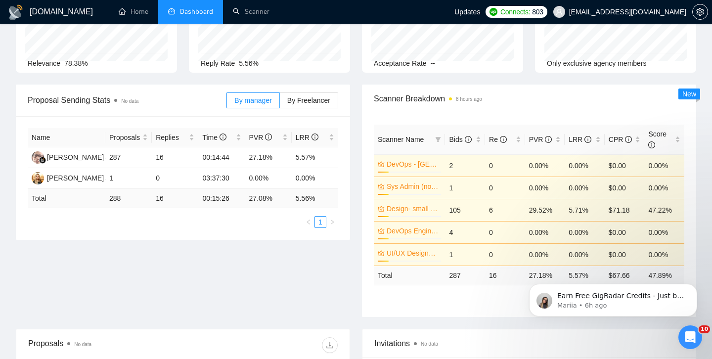
scroll to position [109, 0]
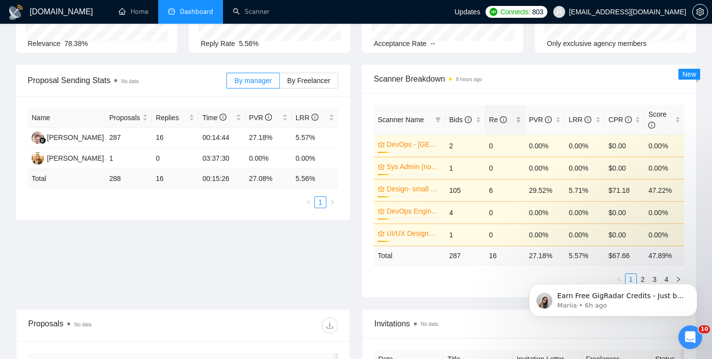
click at [518, 121] on div "Re" at bounding box center [505, 119] width 32 height 11
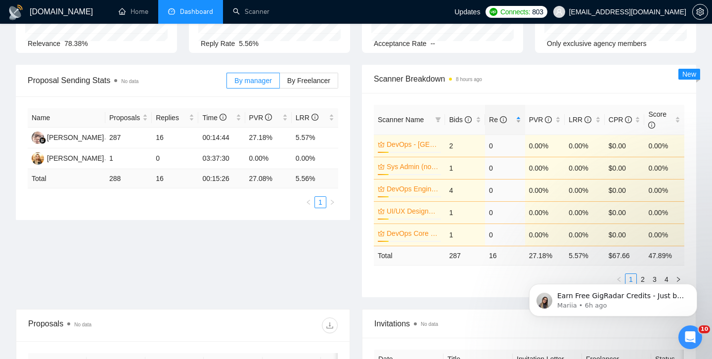
click at [518, 121] on div "Re" at bounding box center [505, 119] width 32 height 11
click at [639, 279] on body "Earn Free GigRadar Credits - Just by Sharing Your Story! 💬 Want more credits fo…" at bounding box center [613, 297] width 190 height 61
click at [637, 279] on body "Earn Free GigRadar Credits - Just by Sharing Your Story! 💬 Want more credits fo…" at bounding box center [613, 297] width 190 height 61
click at [675, 278] on body "Earn Free GigRadar Credits - Just by Sharing Your Story! 💬 Want more credits fo…" at bounding box center [613, 297] width 190 height 61
click at [691, 289] on button "Dismiss notification" at bounding box center [694, 286] width 13 height 13
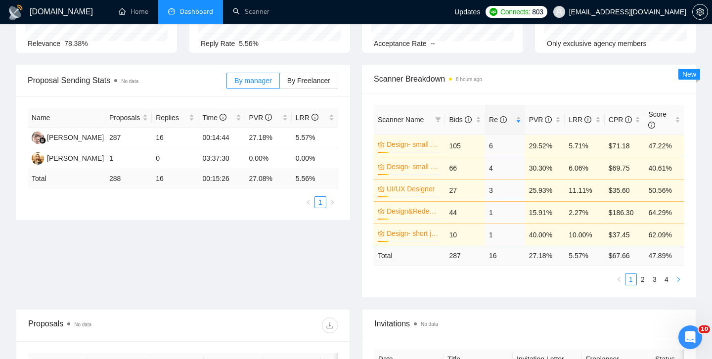
click at [676, 279] on icon "right" at bounding box center [678, 279] width 6 height 6
click at [631, 282] on link "1" at bounding box center [630, 279] width 11 height 11
click at [643, 279] on link "2" at bounding box center [642, 279] width 11 height 11
click at [653, 279] on link "3" at bounding box center [654, 279] width 11 height 11
click at [666, 280] on link "4" at bounding box center [666, 279] width 11 height 11
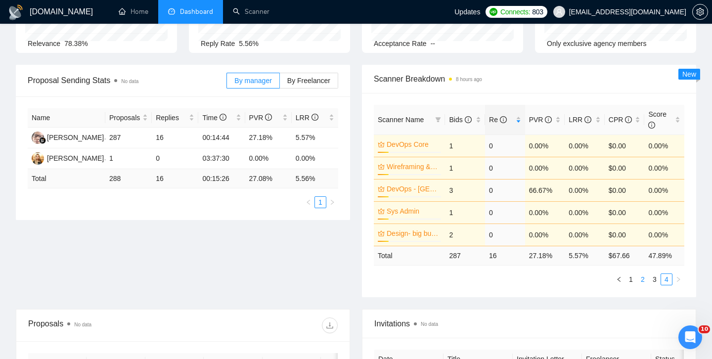
click at [643, 281] on link "2" at bounding box center [642, 279] width 11 height 11
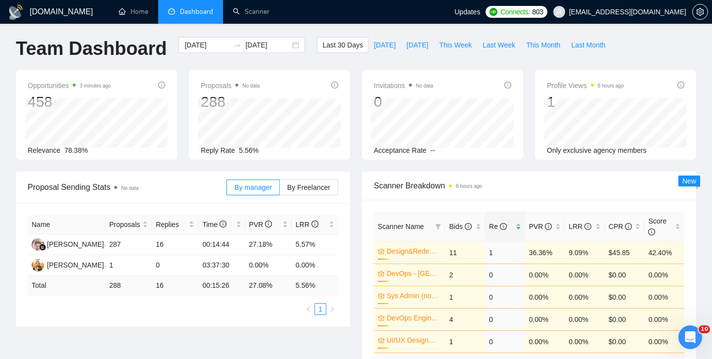
scroll to position [0, 0]
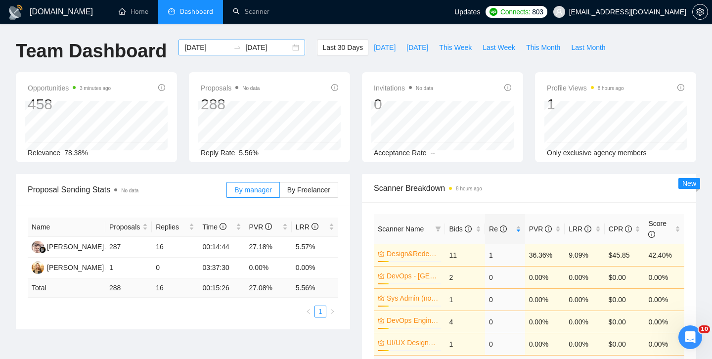
click at [284, 50] on div "[DATE] [DATE]" at bounding box center [241, 48] width 127 height 16
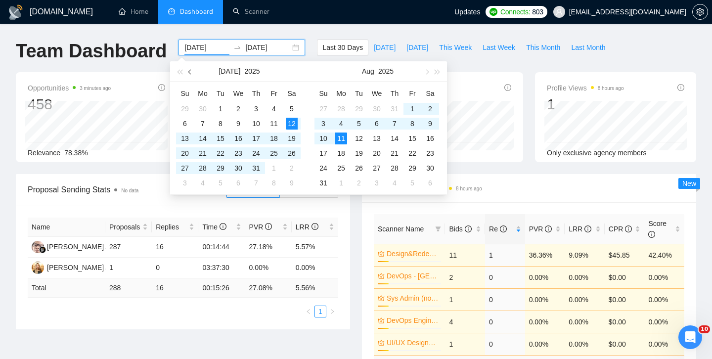
click at [190, 73] on span "button" at bounding box center [190, 71] width 5 height 5
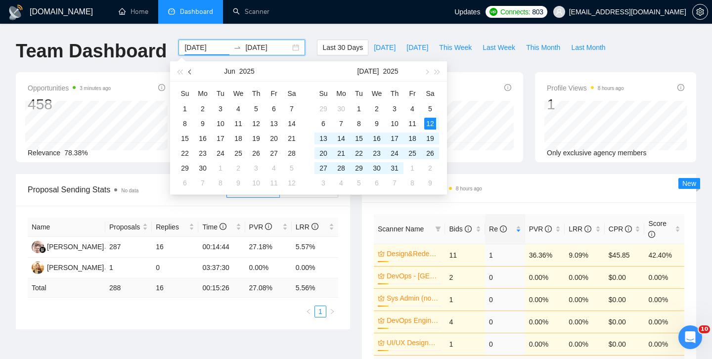
click at [190, 73] on span "button" at bounding box center [190, 71] width 5 height 5
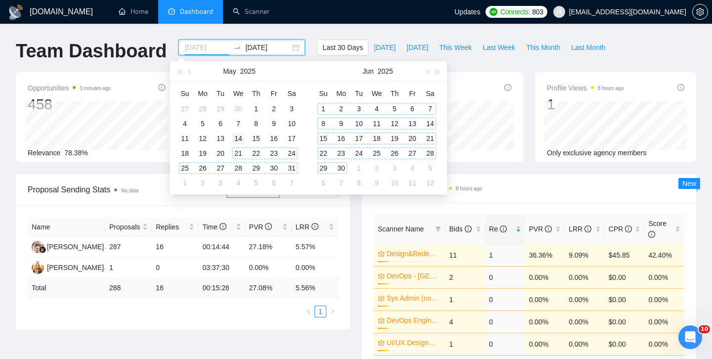
type input "[DATE]"
click at [236, 138] on div "14" at bounding box center [238, 139] width 12 height 12
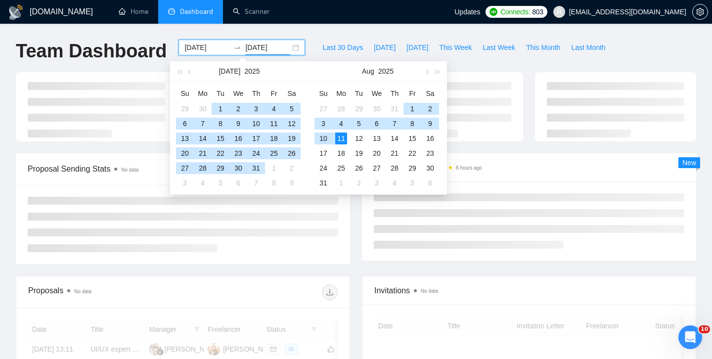
type input "[DATE]"
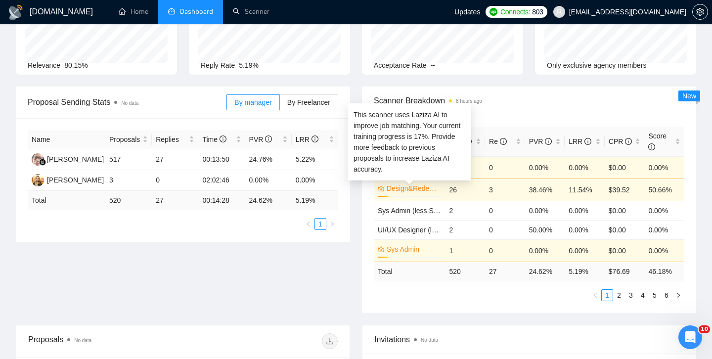
scroll to position [89, 0]
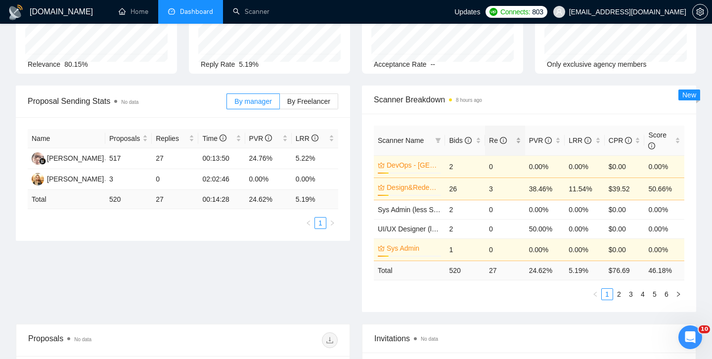
click at [518, 140] on div "Re" at bounding box center [505, 140] width 32 height 11
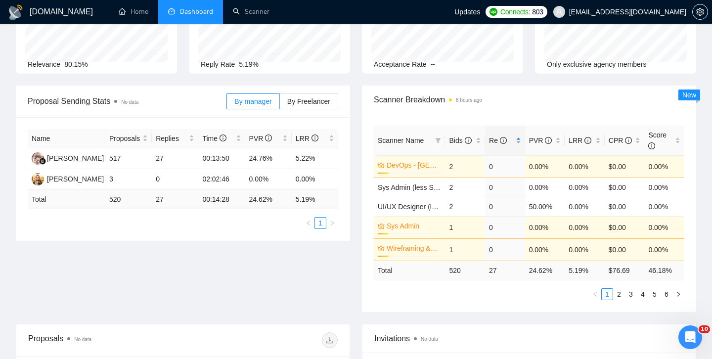
click at [518, 140] on div "Re" at bounding box center [505, 140] width 32 height 11
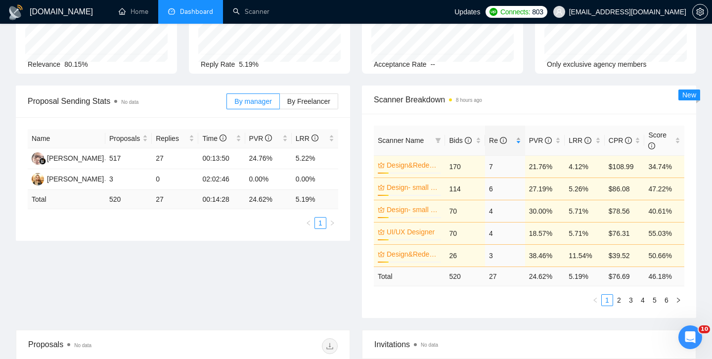
click at [516, 139] on div "Re" at bounding box center [505, 140] width 32 height 11
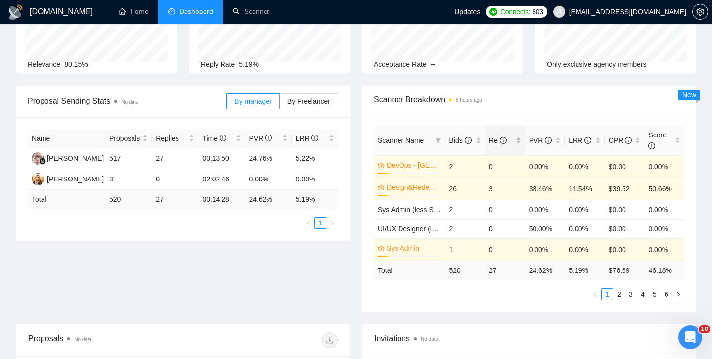
click at [516, 139] on div "Re" at bounding box center [505, 140] width 32 height 11
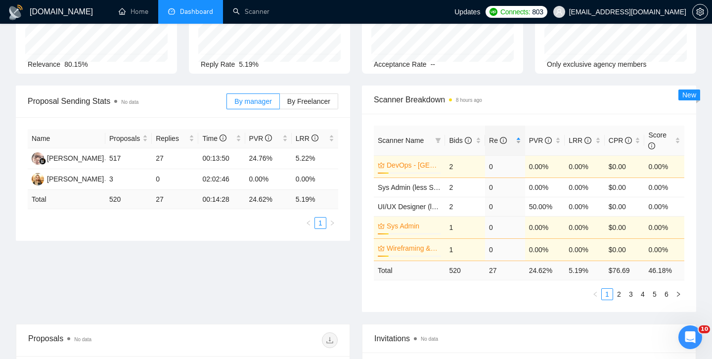
click at [518, 139] on div "Re" at bounding box center [505, 140] width 32 height 11
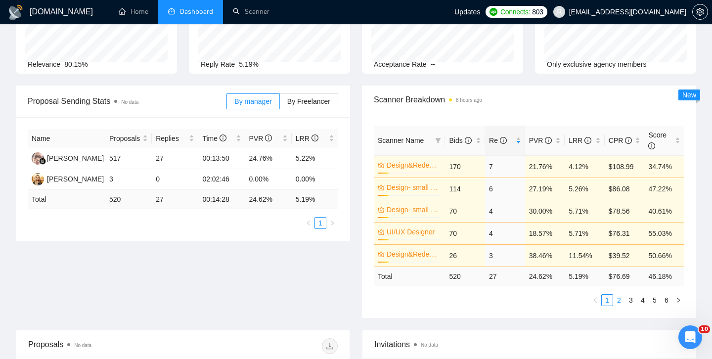
click at [619, 298] on link "2" at bounding box center [619, 300] width 11 height 11
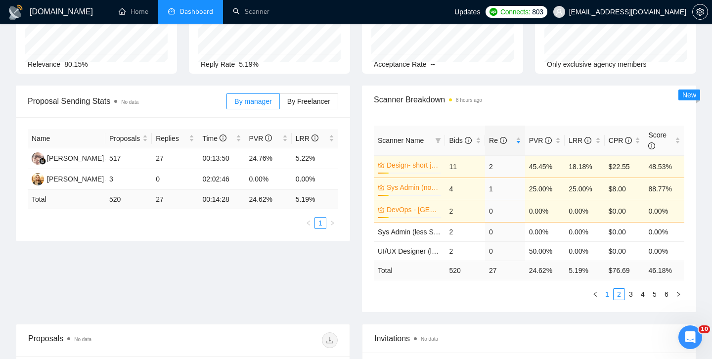
click at [608, 295] on link "1" at bounding box center [607, 294] width 11 height 11
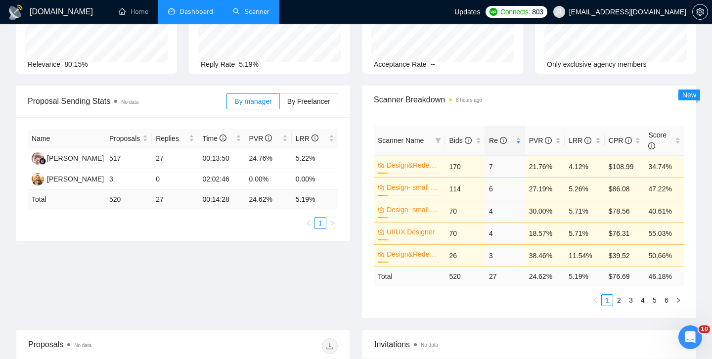
click at [265, 13] on link "Scanner" at bounding box center [251, 11] width 37 height 8
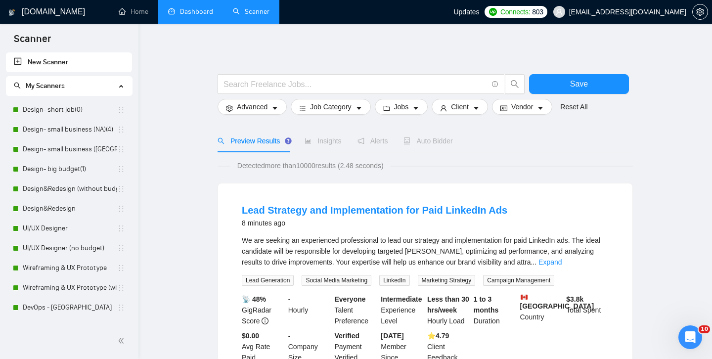
click at [186, 12] on link "Dashboard" at bounding box center [190, 11] width 45 height 8
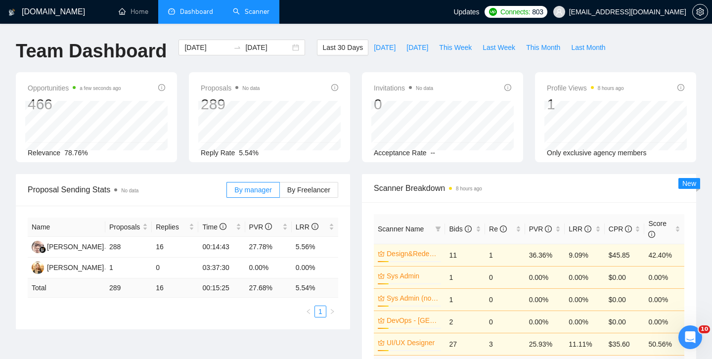
click at [256, 14] on link "Scanner" at bounding box center [251, 11] width 37 height 8
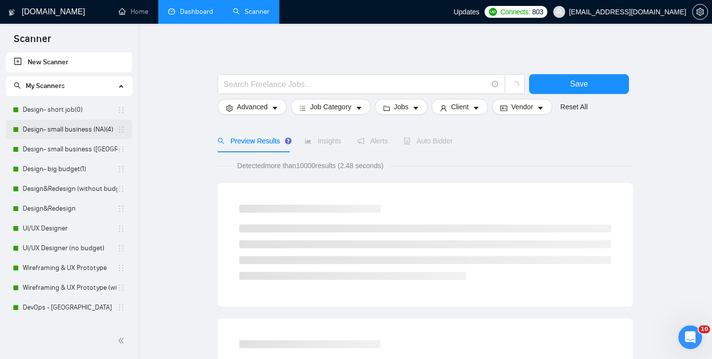
click at [64, 131] on link "Design- small business (NA)(4)" at bounding box center [70, 130] width 94 height 20
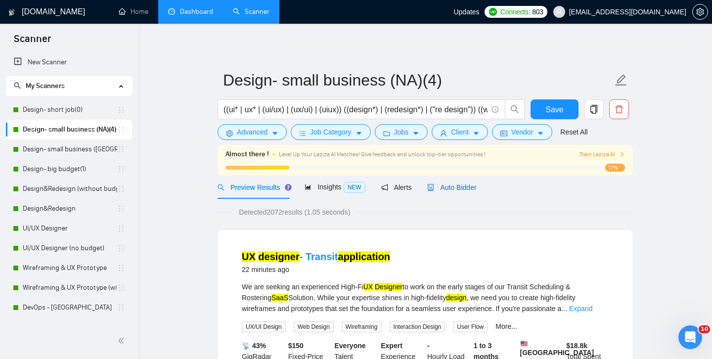
click at [448, 190] on span "Auto Bidder" at bounding box center [451, 187] width 49 height 8
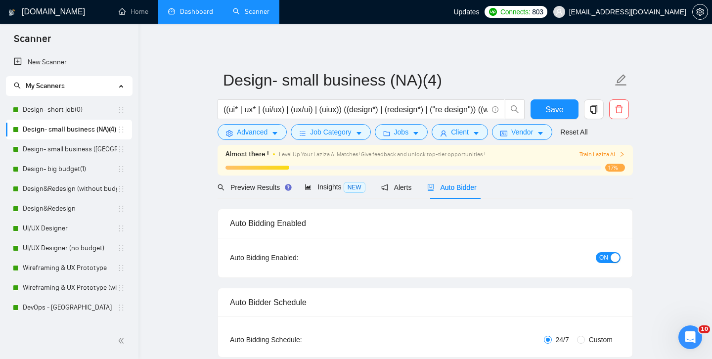
radio input "false"
radio input "true"
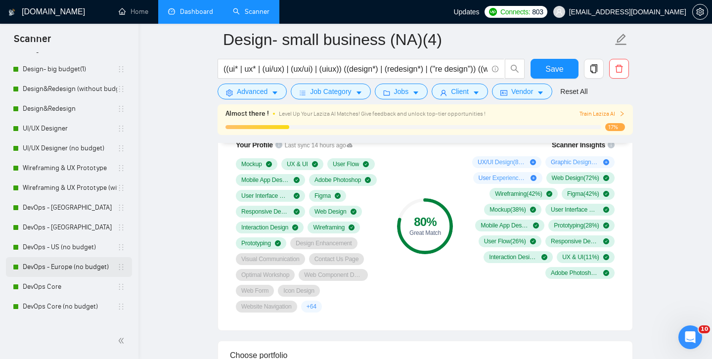
scroll to position [61, 0]
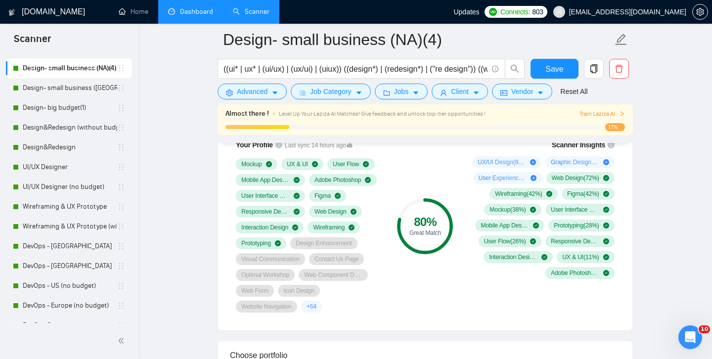
click at [192, 16] on link "Dashboard" at bounding box center [190, 11] width 45 height 8
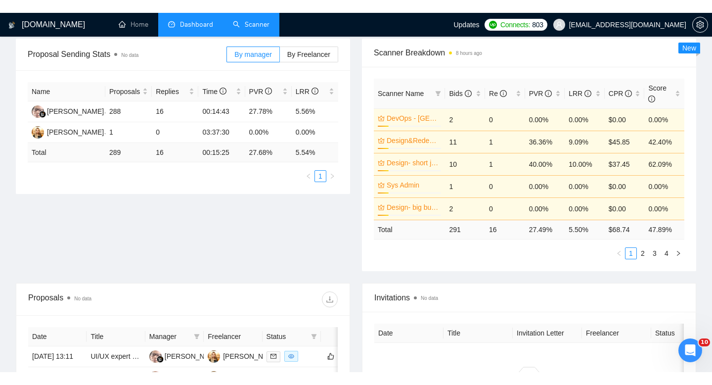
scroll to position [136, 0]
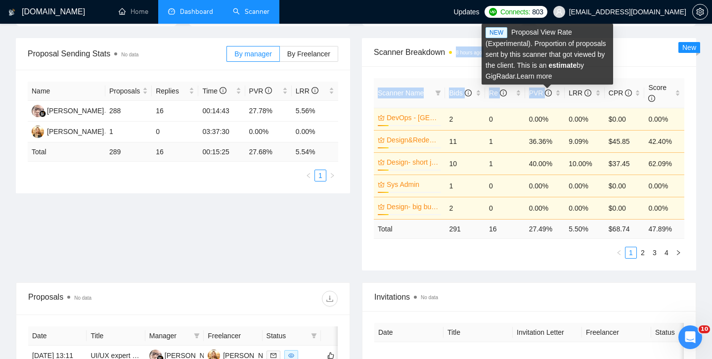
drag, startPoint x: 547, startPoint y: 95, endPoint x: 613, endPoint y: 54, distance: 77.7
click at [613, 54] on div "Scanner Breakdown 8 hours ago Scanner Name Bids Re PVR LRR CPR Score DevOps - U…" at bounding box center [529, 154] width 334 height 232
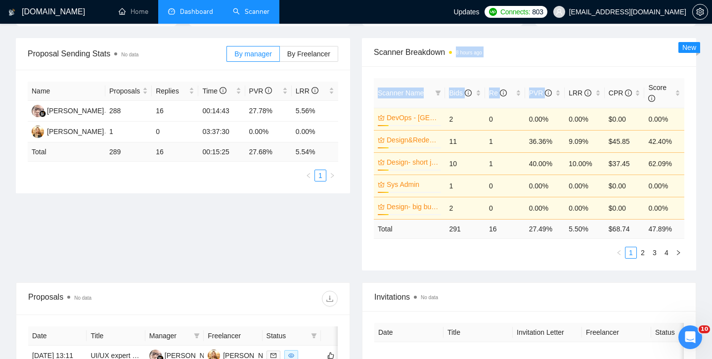
click at [625, 51] on span "Scanner Breakdown 8 hours ago" at bounding box center [529, 52] width 311 height 12
click at [644, 253] on link "2" at bounding box center [642, 252] width 11 height 11
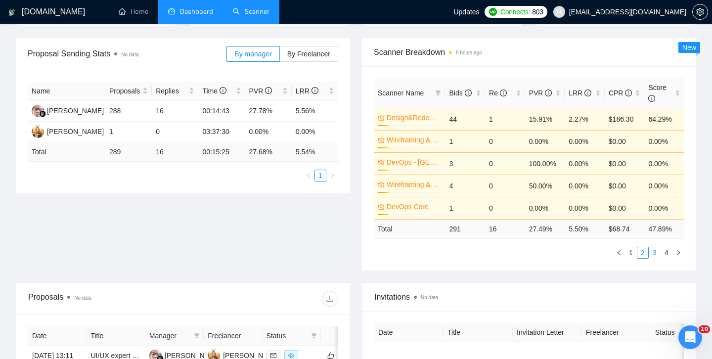
click at [654, 253] on link "3" at bounding box center [654, 252] width 11 height 11
click at [579, 275] on div "Proposal Sending Stats No data By manager By Freelancer Name Proposals Replies …" at bounding box center [356, 160] width 692 height 244
click at [528, 265] on div "Scanner Name Bids Re PVR LRR CPR Score DevOps Engineering (no budget) 17% 3 0 3…" at bounding box center [529, 168] width 334 height 204
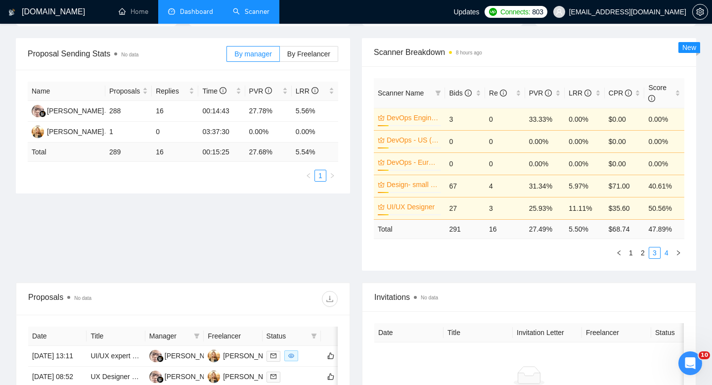
click at [664, 253] on link "4" at bounding box center [666, 252] width 11 height 11
click at [269, 16] on link "Scanner" at bounding box center [251, 11] width 37 height 8
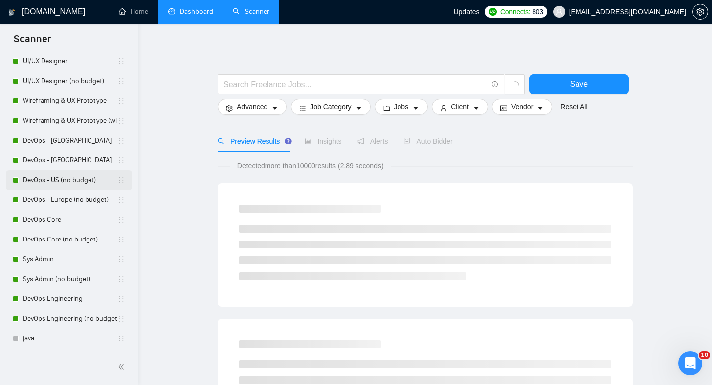
scroll to position [186, 0]
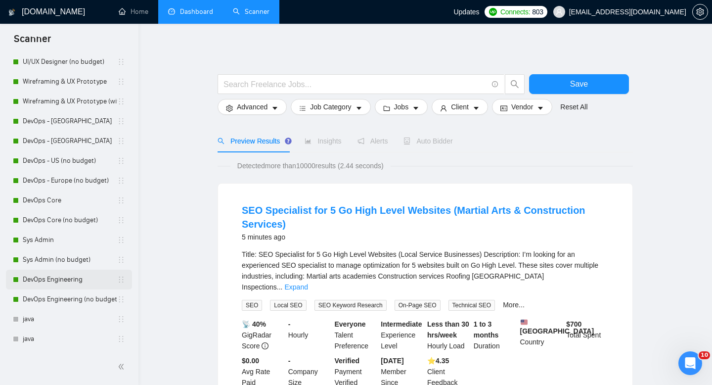
click at [68, 276] on link "DevOps Engineering" at bounding box center [70, 279] width 94 height 20
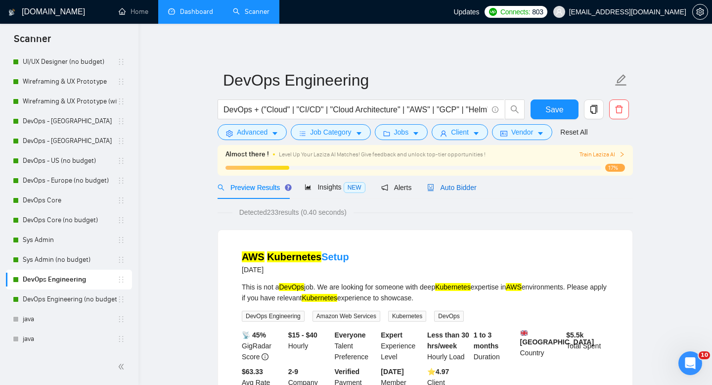
click at [467, 184] on span "Auto Bidder" at bounding box center [451, 187] width 49 height 8
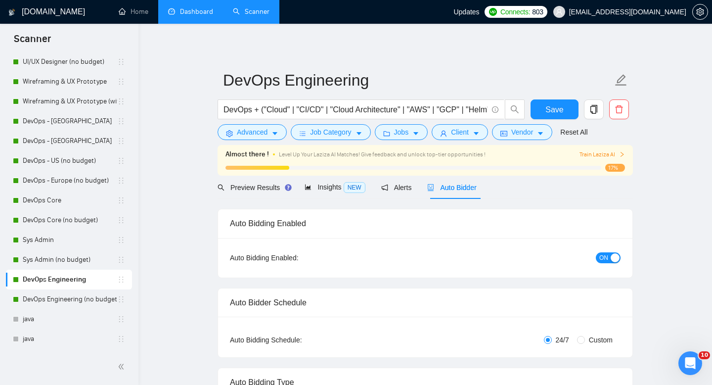
click at [613, 260] on div "button" at bounding box center [615, 257] width 9 height 9
click at [557, 113] on span "Save" at bounding box center [554, 109] width 18 height 12
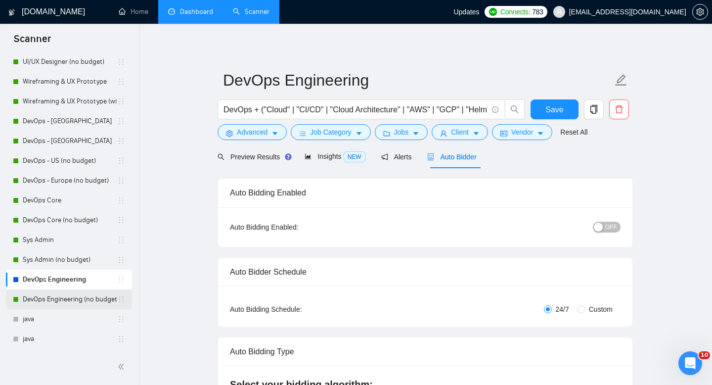
click at [73, 299] on link "DevOps Engineering (no budget)" at bounding box center [70, 299] width 94 height 20
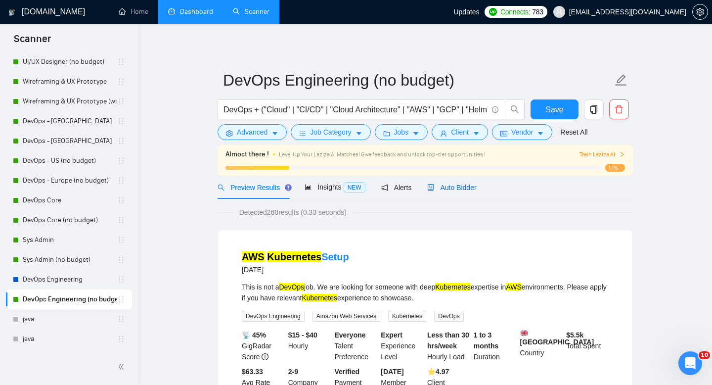
click at [459, 188] on span "Auto Bidder" at bounding box center [451, 187] width 49 height 8
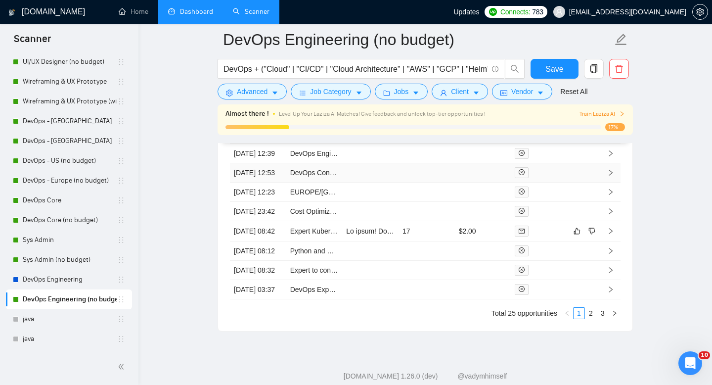
scroll to position [2649, 0]
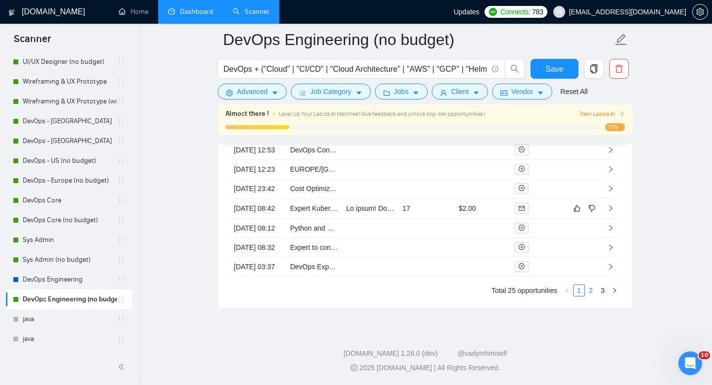
click at [591, 296] on link "2" at bounding box center [590, 290] width 11 height 11
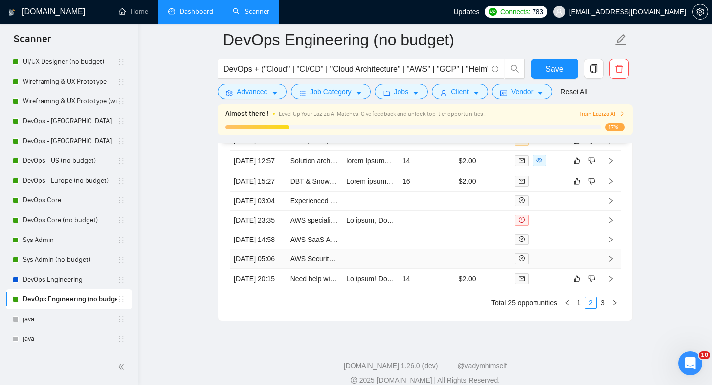
scroll to position [2666, 0]
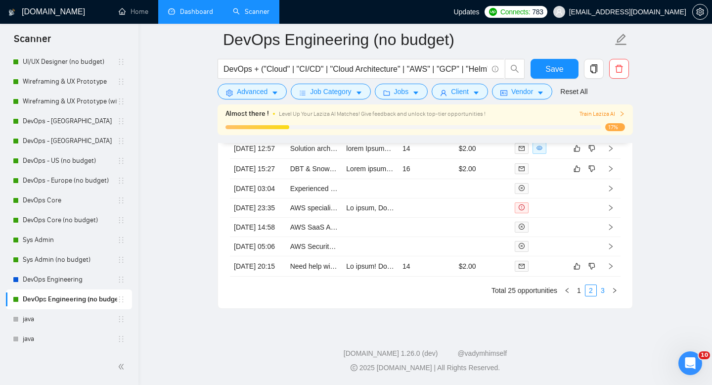
click at [604, 291] on link "3" at bounding box center [602, 290] width 11 height 11
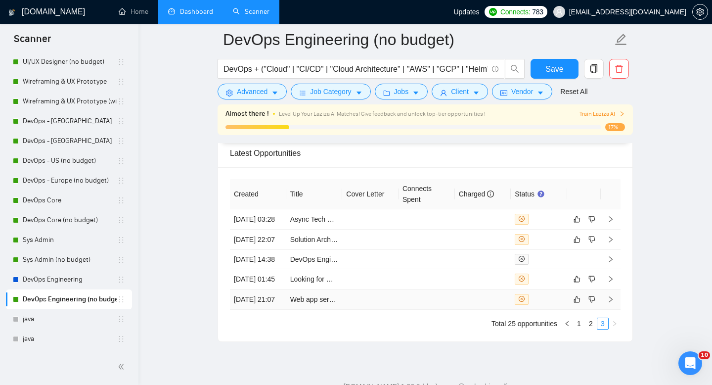
scroll to position [2515, 0]
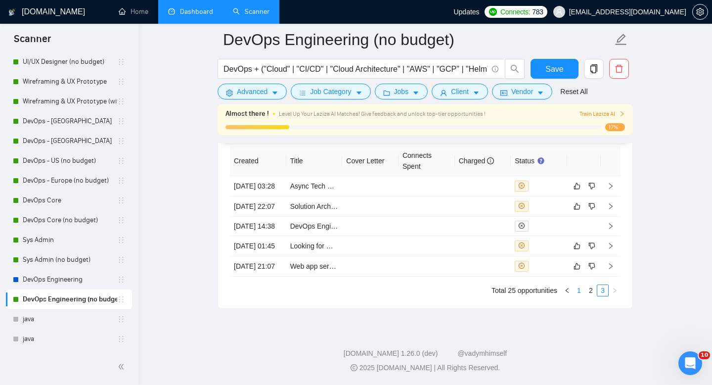
click at [581, 294] on link "1" at bounding box center [579, 290] width 11 height 11
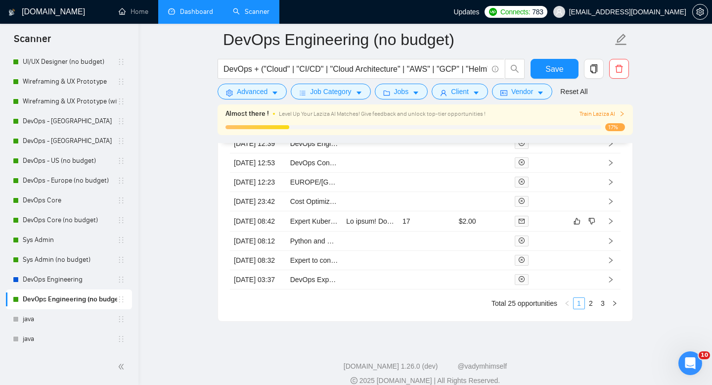
scroll to position [2624, 0]
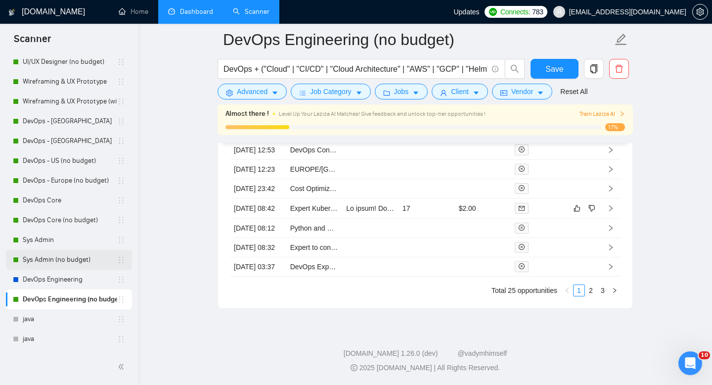
click at [74, 259] on link "Sys Admin (no budget)" at bounding box center [70, 260] width 94 height 20
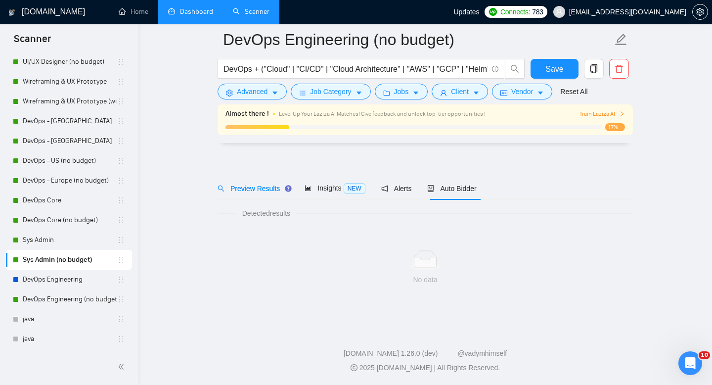
scroll to position [7, 0]
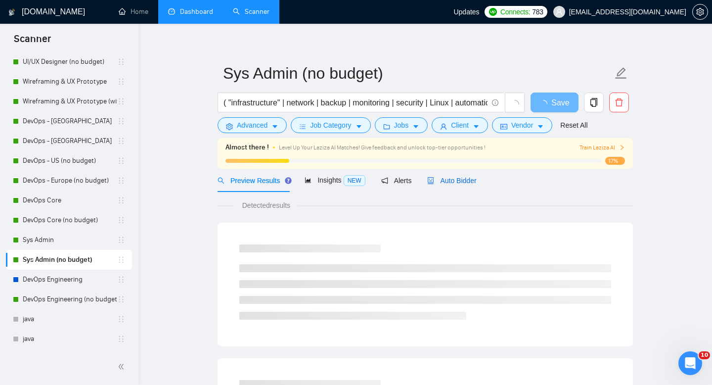
click at [458, 184] on span "Auto Bidder" at bounding box center [451, 181] width 49 height 8
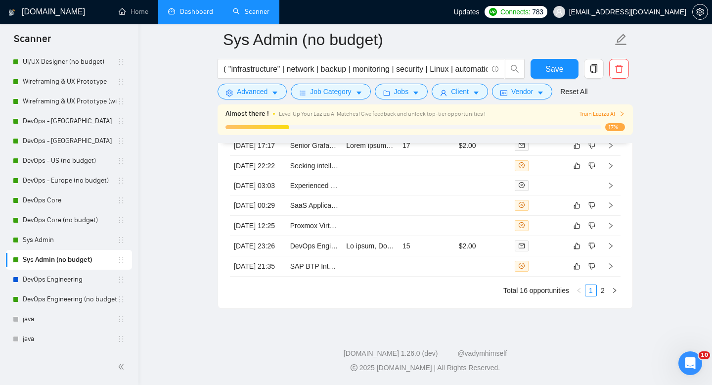
scroll to position [2639, 0]
click at [601, 290] on link "2" at bounding box center [602, 290] width 11 height 11
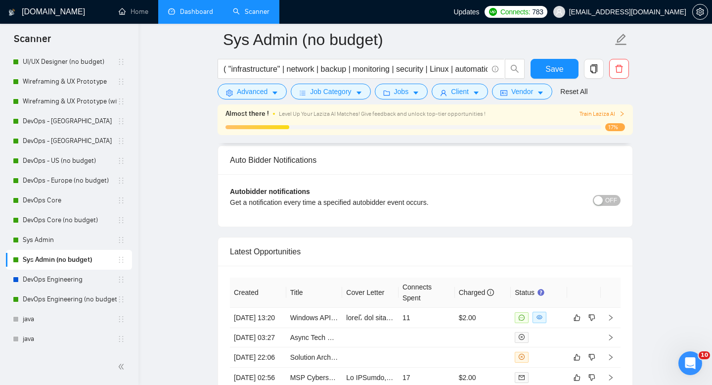
scroll to position [2306, 0]
click at [43, 201] on link "DevOps Core" at bounding box center [70, 200] width 94 height 20
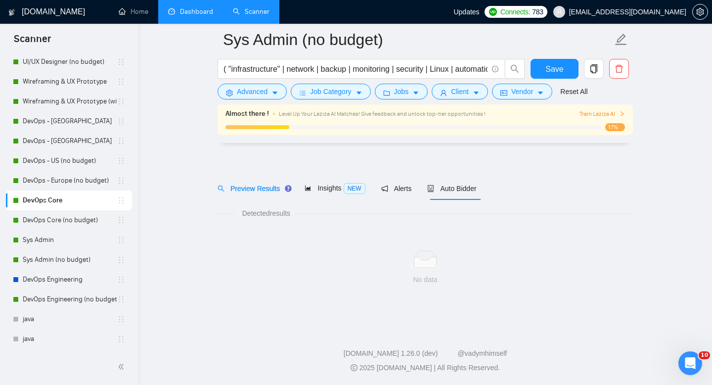
scroll to position [7, 0]
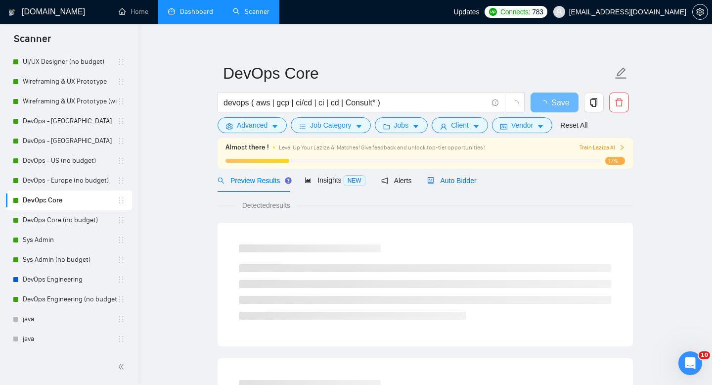
click at [452, 183] on span "Auto Bidder" at bounding box center [451, 181] width 49 height 8
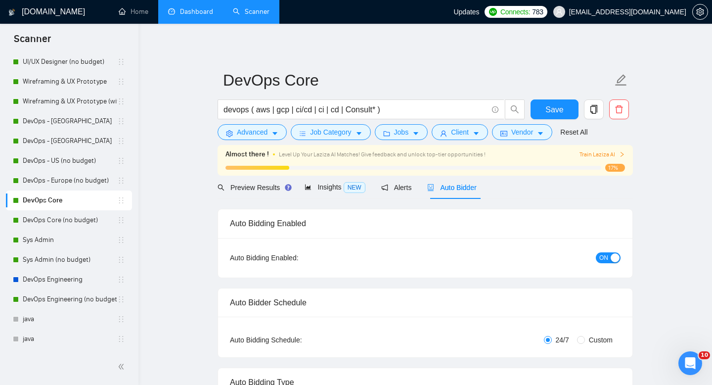
click at [611, 256] on div "button" at bounding box center [615, 257] width 9 height 9
click at [534, 106] on button "Save" at bounding box center [555, 109] width 48 height 20
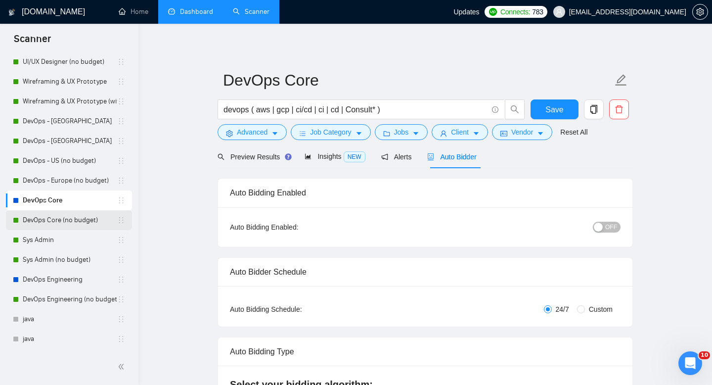
click at [58, 217] on link "DevOps Core (no budget)" at bounding box center [70, 220] width 94 height 20
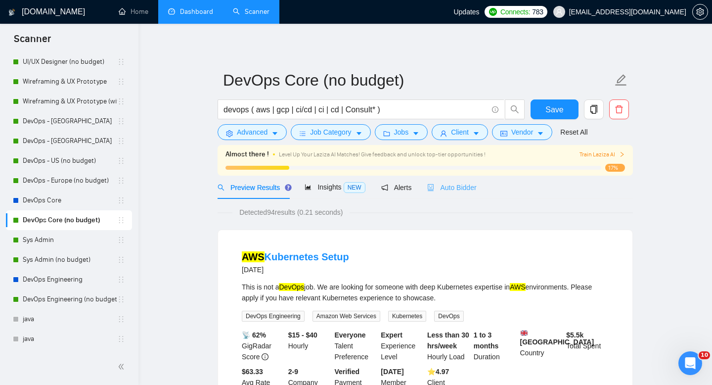
click at [463, 180] on div "Auto Bidder" at bounding box center [451, 187] width 49 height 23
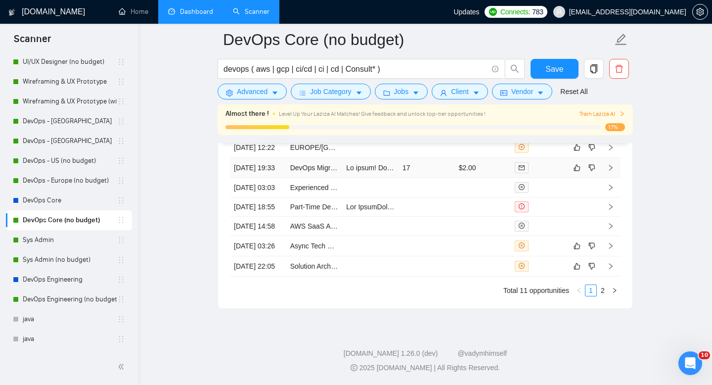
scroll to position [2613, 0]
click at [601, 296] on link "2" at bounding box center [602, 290] width 11 height 11
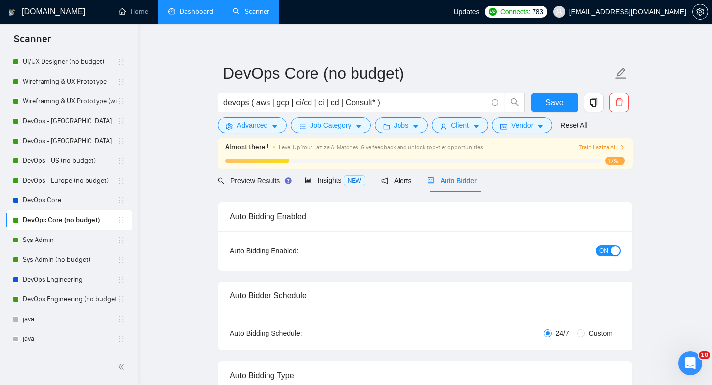
scroll to position [0, 0]
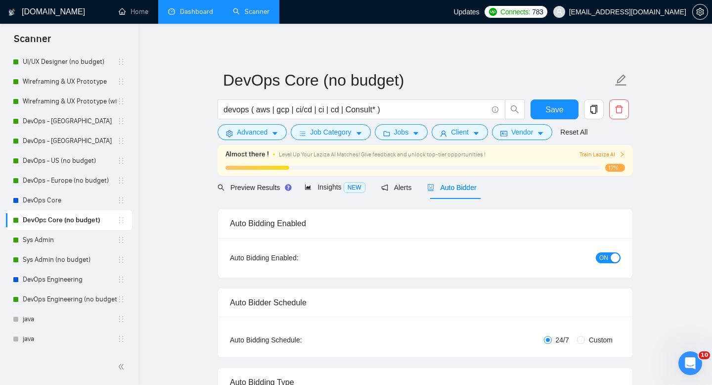
click at [613, 256] on div "button" at bounding box center [615, 257] width 9 height 9
click at [560, 109] on span "Save" at bounding box center [554, 109] width 18 height 12
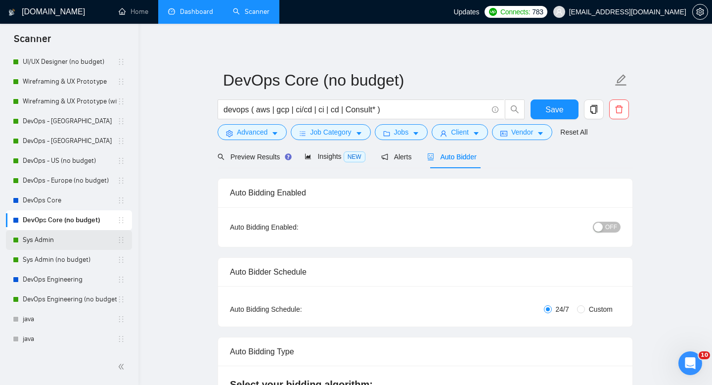
click at [39, 237] on link "Sys Admin" at bounding box center [70, 240] width 94 height 20
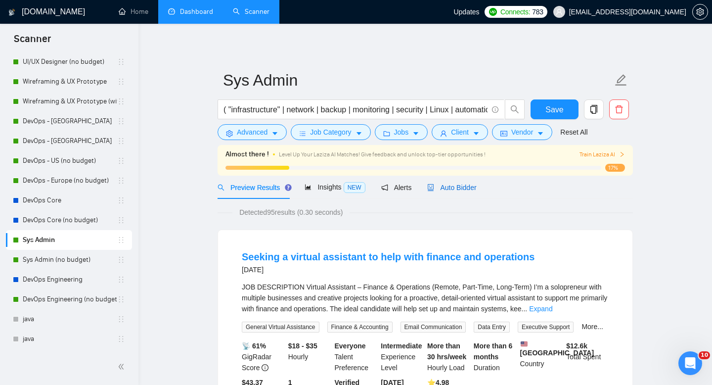
click at [459, 191] on div "Auto Bidder" at bounding box center [451, 187] width 49 height 11
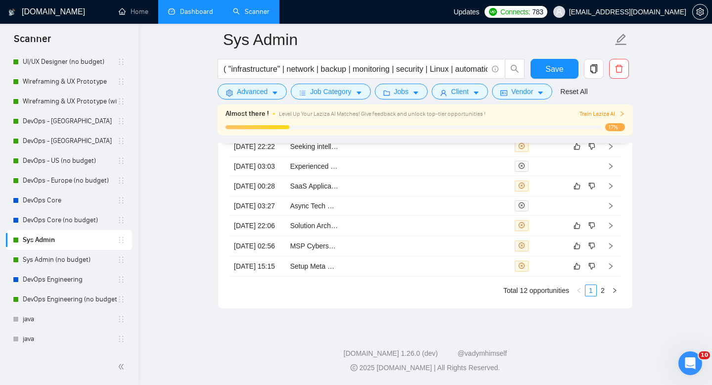
scroll to position [2639, 0]
click at [601, 293] on link "2" at bounding box center [602, 290] width 11 height 11
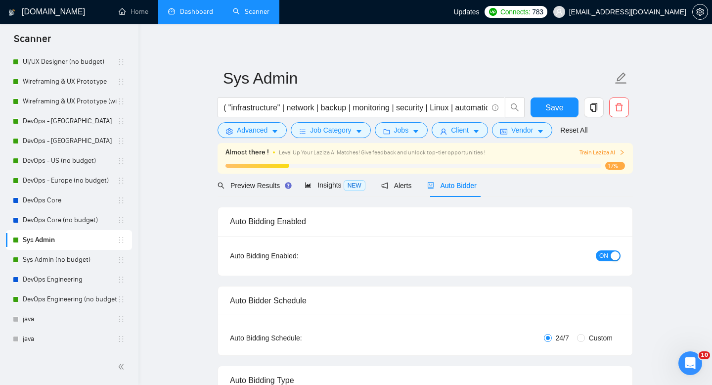
scroll to position [0, 0]
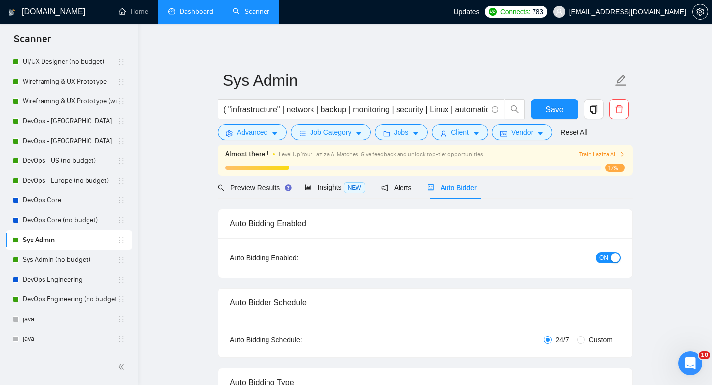
click at [609, 261] on button "ON" at bounding box center [608, 257] width 25 height 11
click at [549, 103] on span "Save" at bounding box center [554, 109] width 18 height 12
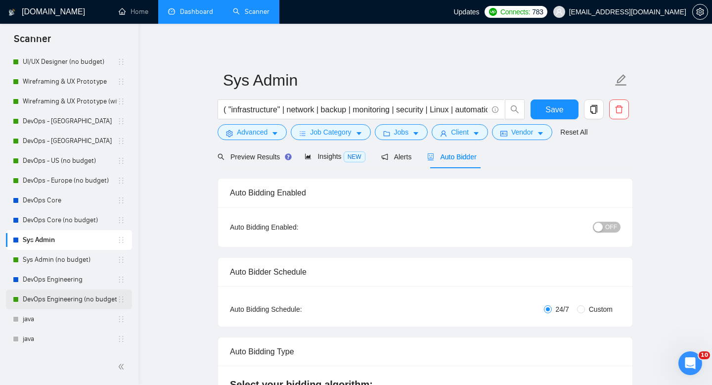
click at [53, 302] on link "DevOps Engineering (no budget)" at bounding box center [70, 299] width 94 height 20
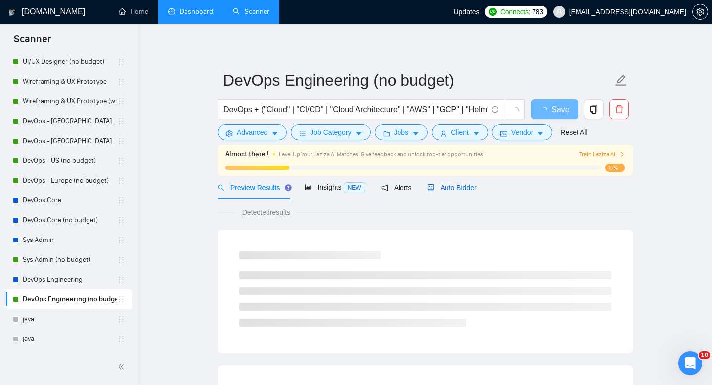
click at [451, 192] on div "Auto Bidder" at bounding box center [451, 187] width 49 height 11
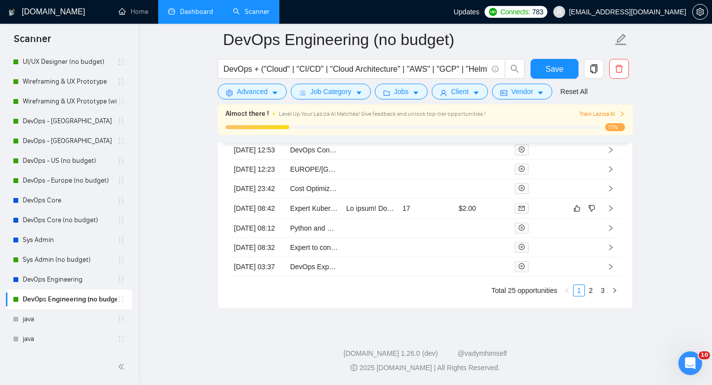
scroll to position [2666, 0]
click at [590, 290] on link "2" at bounding box center [590, 290] width 11 height 11
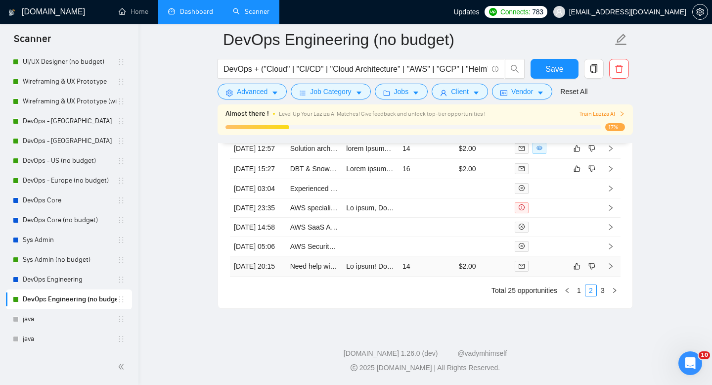
scroll to position [2656, 0]
click at [606, 296] on link "3" at bounding box center [602, 290] width 11 height 11
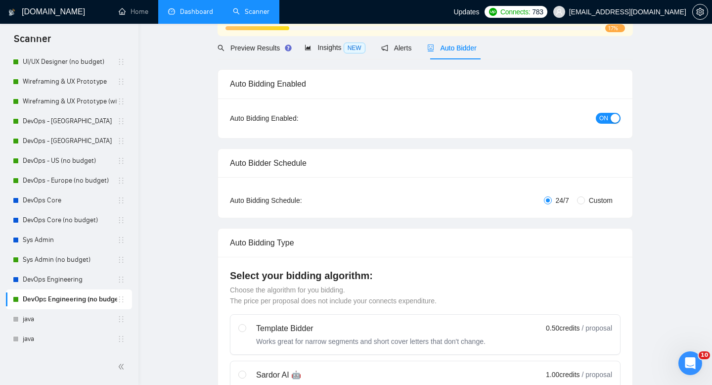
scroll to position [0, 0]
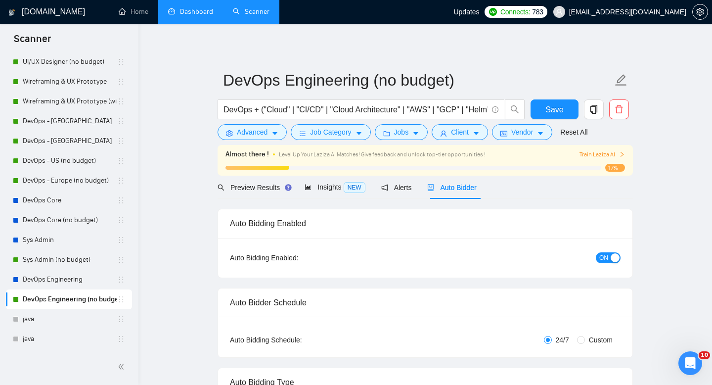
click at [607, 257] on span "ON" at bounding box center [603, 257] width 9 height 11
click at [554, 115] on span "Save" at bounding box center [554, 109] width 18 height 12
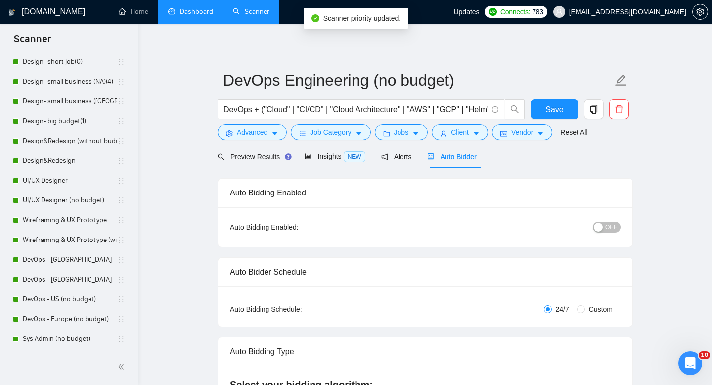
scroll to position [45, 0]
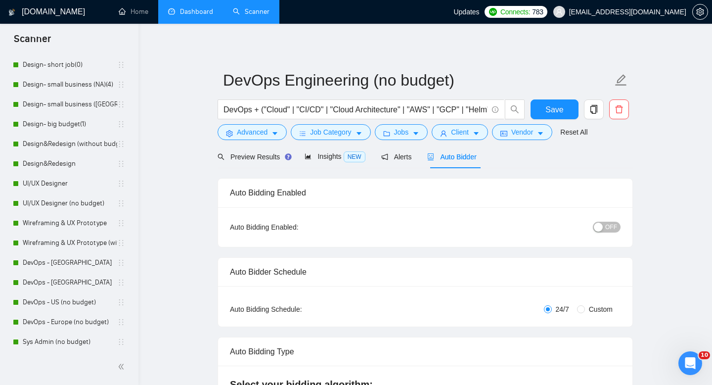
click at [193, 14] on link "Dashboard" at bounding box center [190, 11] width 45 height 8
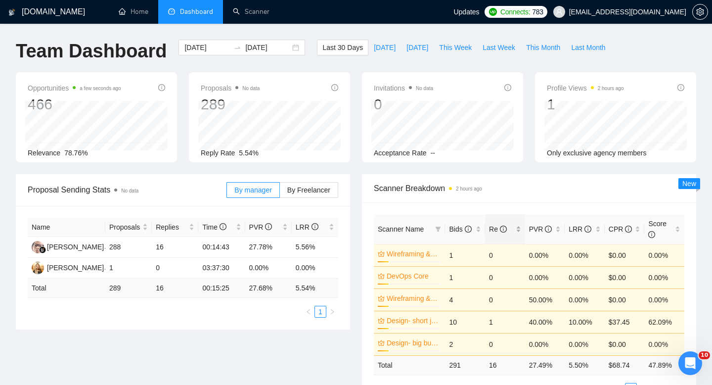
click at [518, 232] on div "Re" at bounding box center [505, 228] width 32 height 11
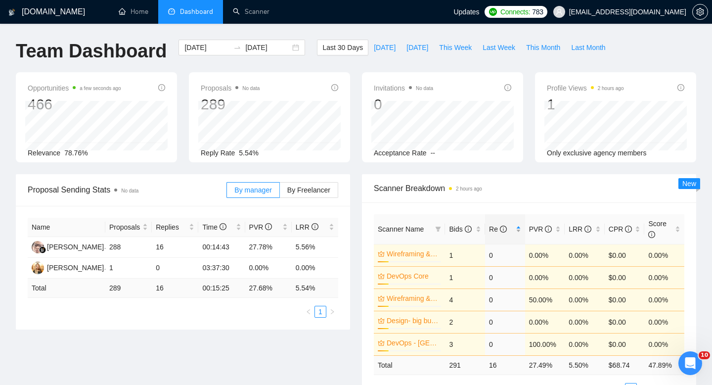
click at [518, 232] on div "Re" at bounding box center [505, 228] width 32 height 11
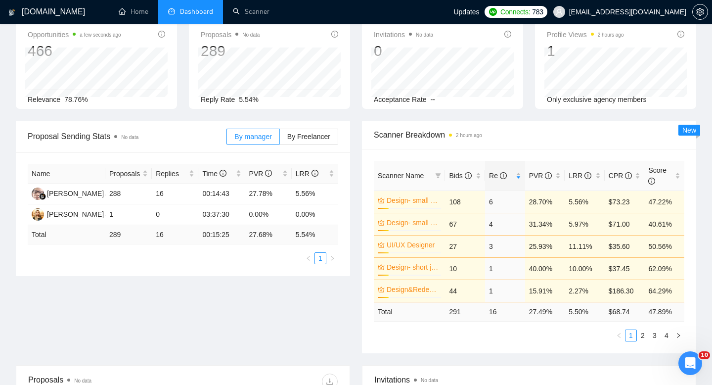
scroll to position [61, 0]
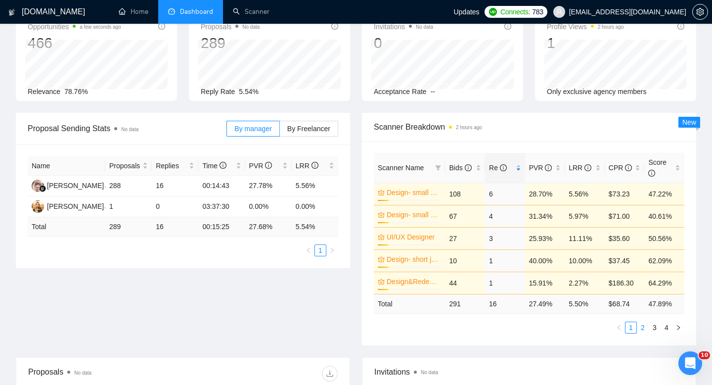
click at [643, 329] on link "2" at bounding box center [642, 327] width 11 height 11
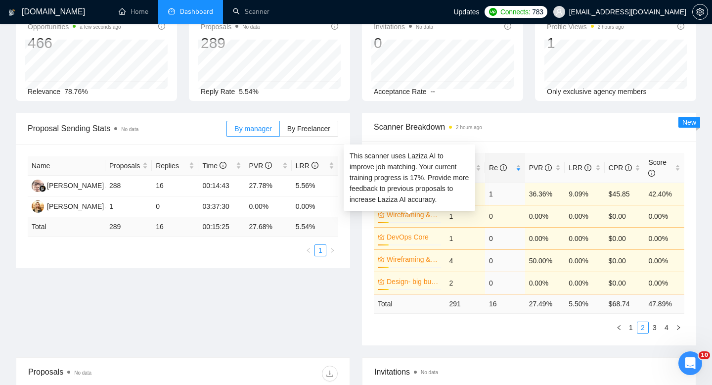
click at [406, 216] on link "Wireframing & UX Prototype (without budget)" at bounding box center [413, 214] width 52 height 11
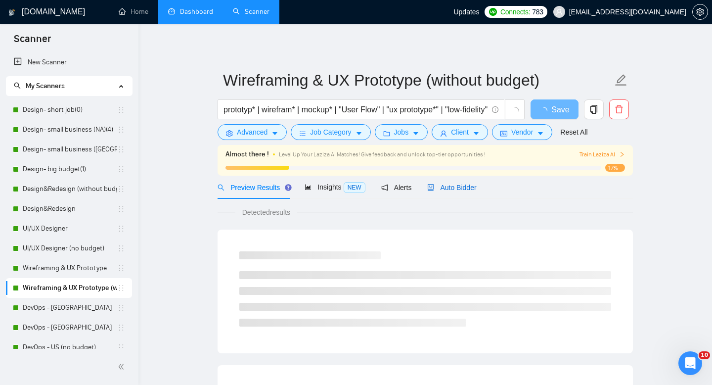
click at [453, 190] on span "Auto Bidder" at bounding box center [451, 187] width 49 height 8
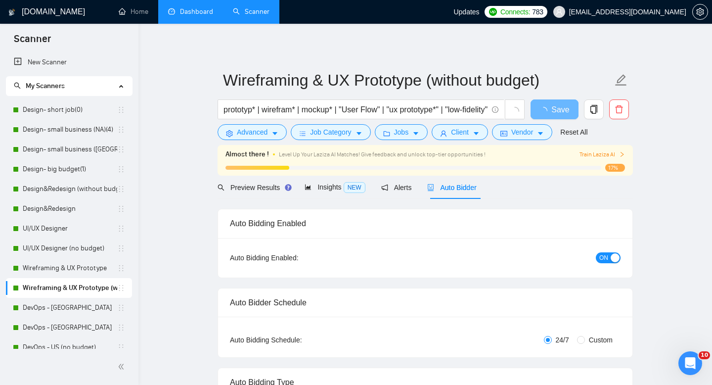
radio input "false"
radio input "true"
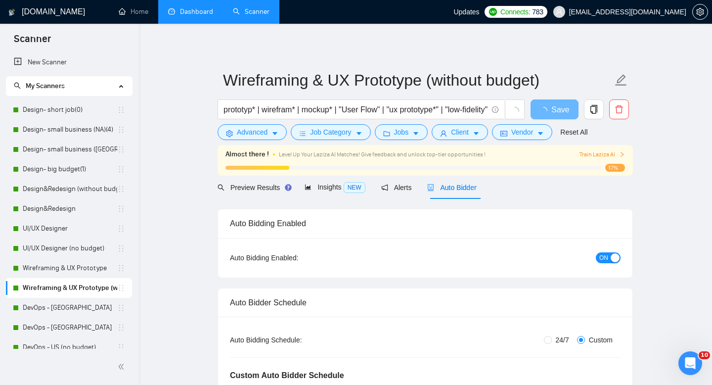
click at [604, 254] on span "ON" at bounding box center [603, 257] width 9 height 11
click at [548, 116] on button "Save" at bounding box center [555, 109] width 48 height 20
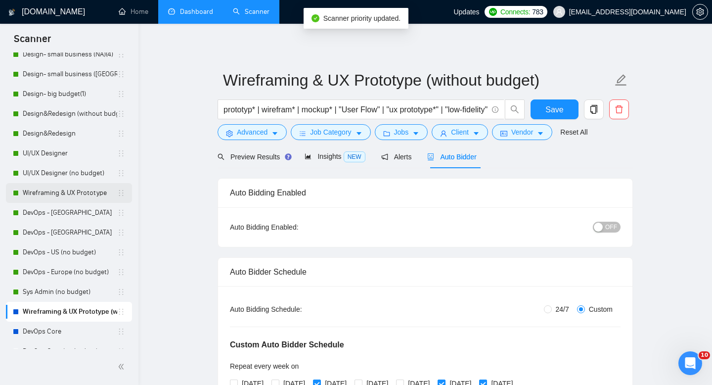
scroll to position [86, 0]
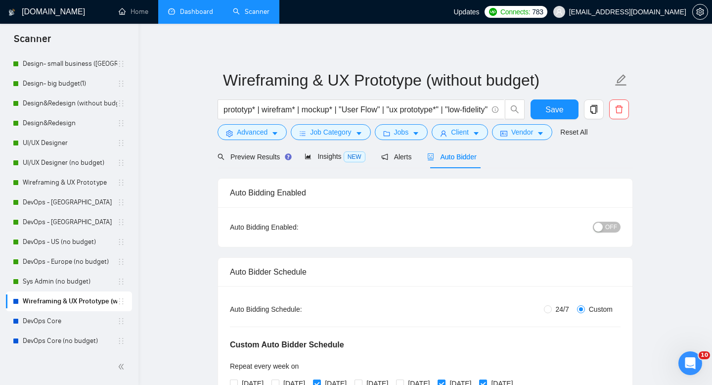
click at [183, 10] on link "Dashboard" at bounding box center [190, 11] width 45 height 8
